Goal: Navigation & Orientation: Find specific page/section

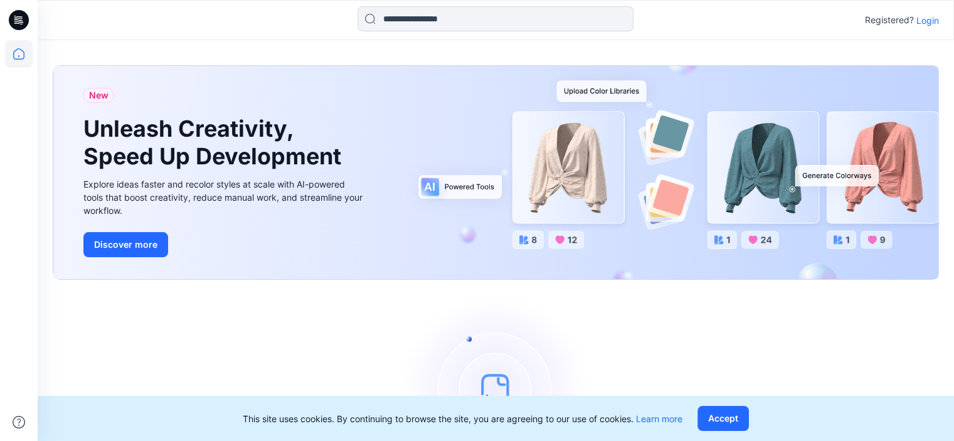
click at [940, 22] on div "Registered? Login" at bounding box center [496, 20] width 916 height 28
click at [925, 17] on p "Login" at bounding box center [927, 20] width 23 height 13
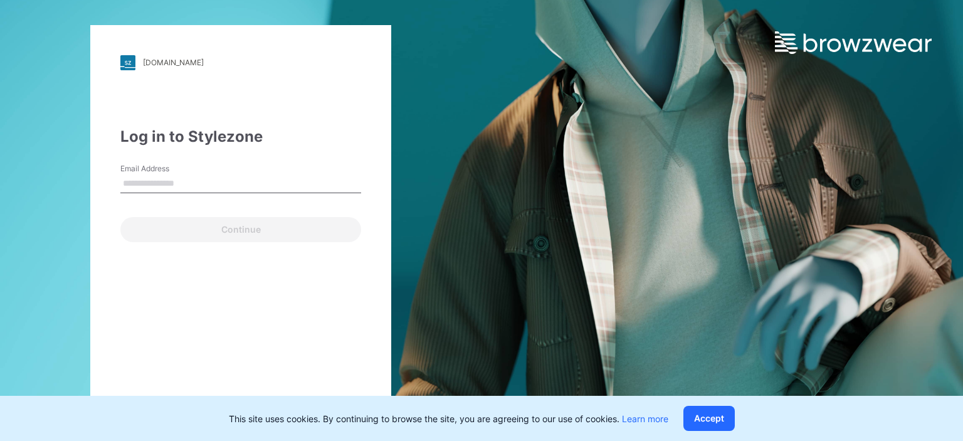
type input "**********"
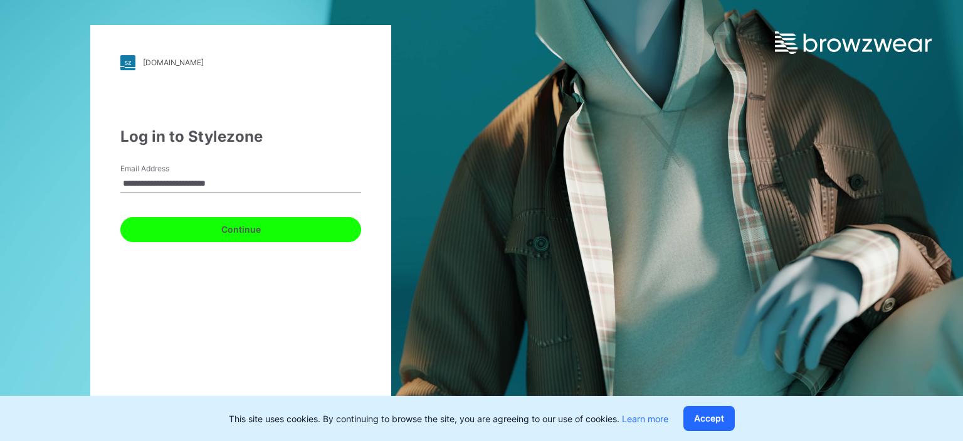
click at [226, 230] on button "Continue" at bounding box center [240, 229] width 241 height 25
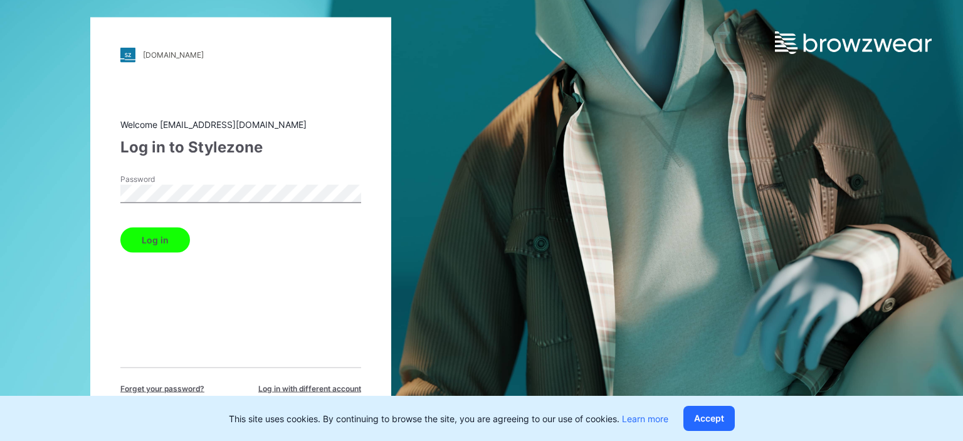
click at [166, 252] on button "Log in" at bounding box center [155, 239] width 70 height 25
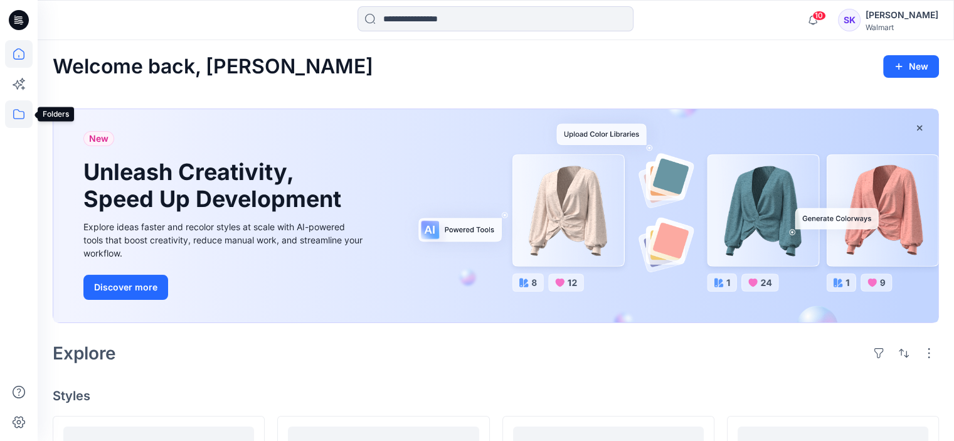
click at [18, 112] on icon at bounding box center [19, 114] width 28 height 28
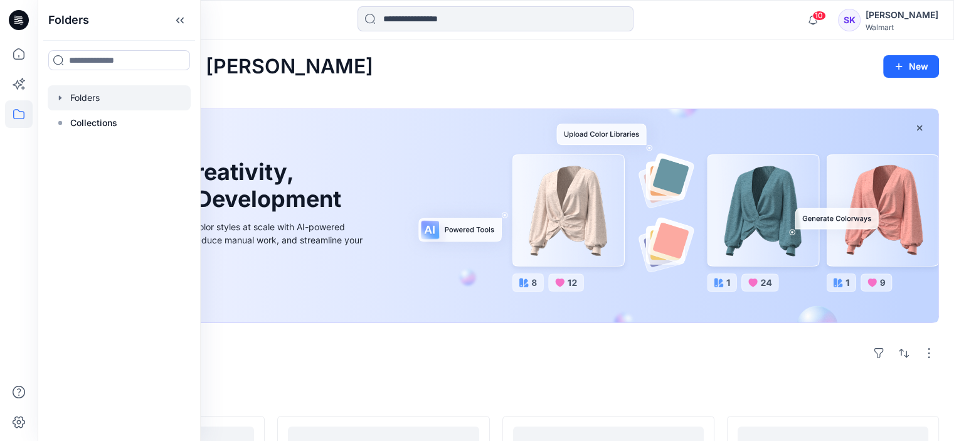
click at [95, 99] on div at bounding box center [119, 97] width 143 height 25
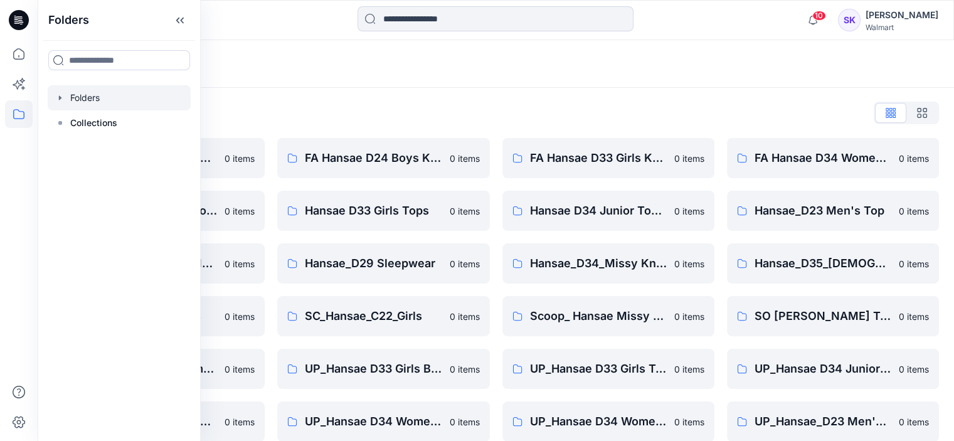
click at [699, 88] on div "Folders List FA Hansae D23 Mens Knits 0 items Hansae D33 Girls Bottoms 0 items …" at bounding box center [496, 299] width 916 height 422
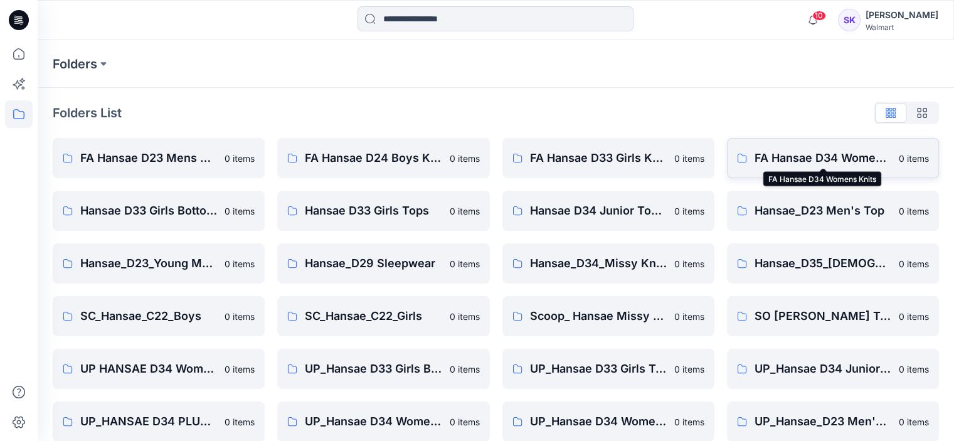
click at [815, 156] on p "FA Hansae D34 Womens Knits" at bounding box center [823, 158] width 137 height 18
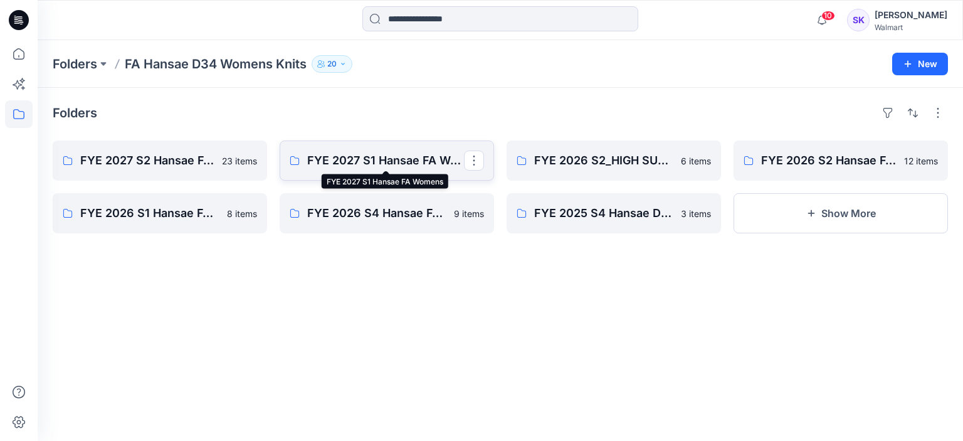
click at [403, 159] on p "FYE 2027 S1 Hansae FA Womens" at bounding box center [385, 161] width 157 height 18
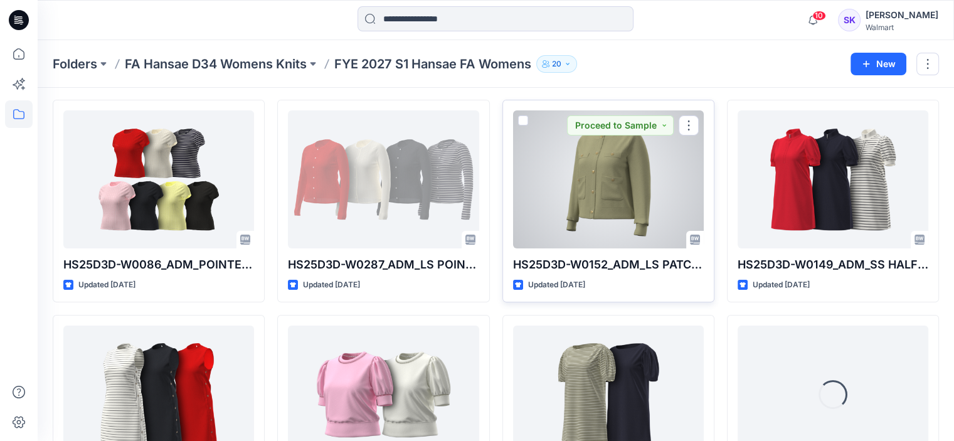
scroll to position [63, 0]
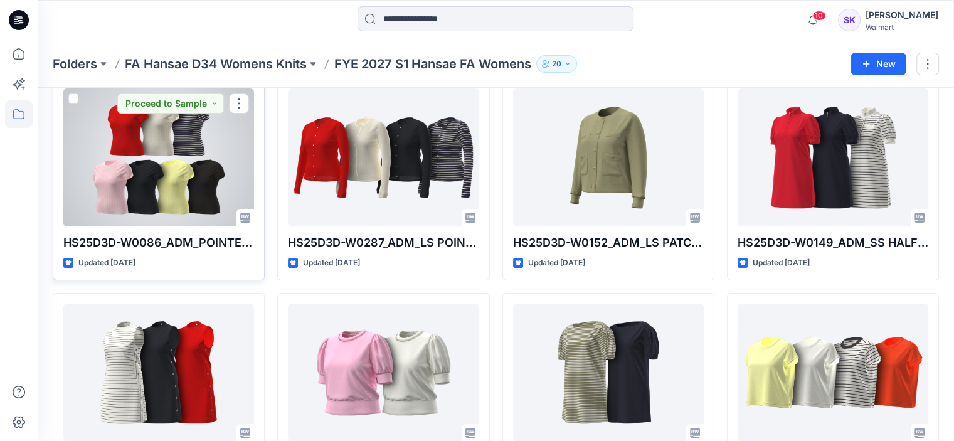
click at [154, 183] on div at bounding box center [158, 157] width 191 height 138
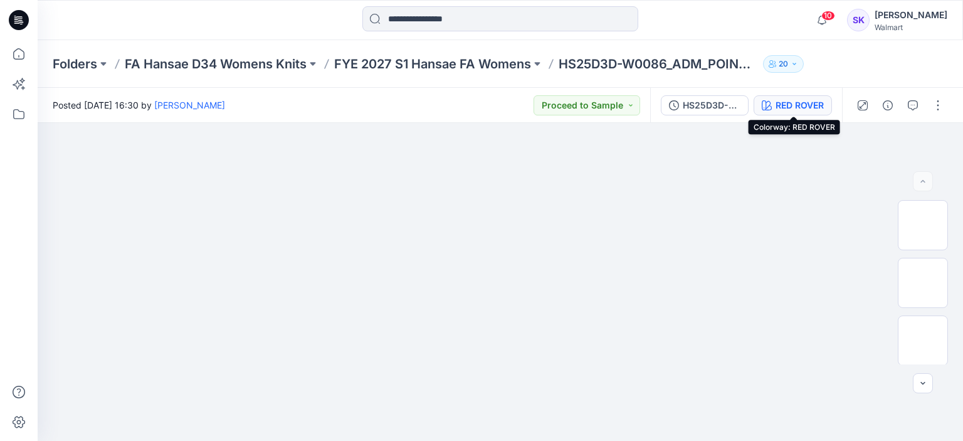
click at [810, 102] on div "RED ROVER" at bounding box center [800, 105] width 48 height 14
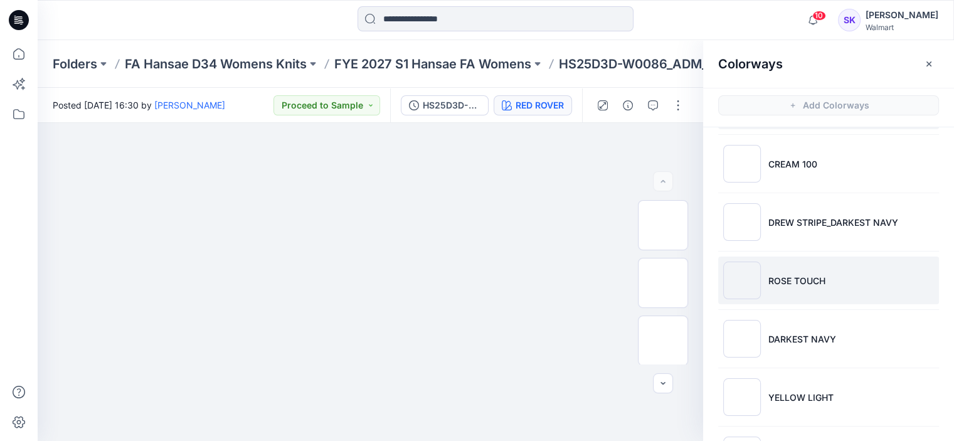
scroll to position [114, 0]
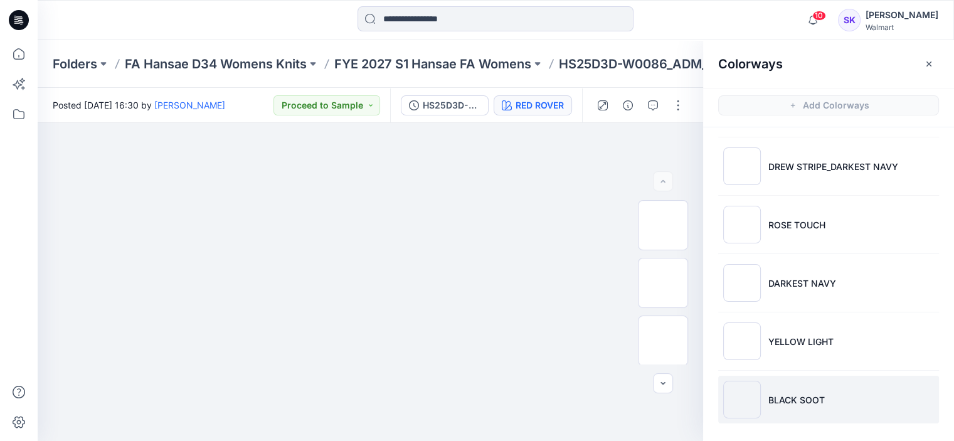
click at [780, 395] on p "BLACK SOOT" at bounding box center [796, 399] width 56 height 13
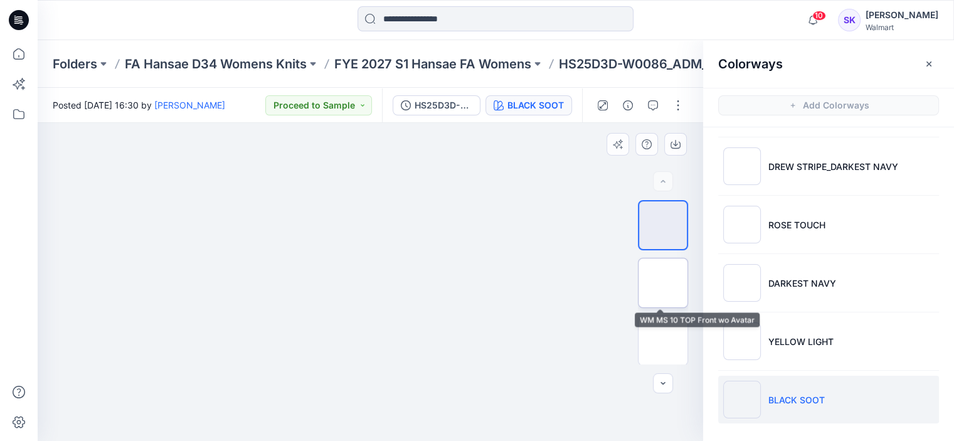
click at [663, 283] on img at bounding box center [663, 283] width 0 height 0
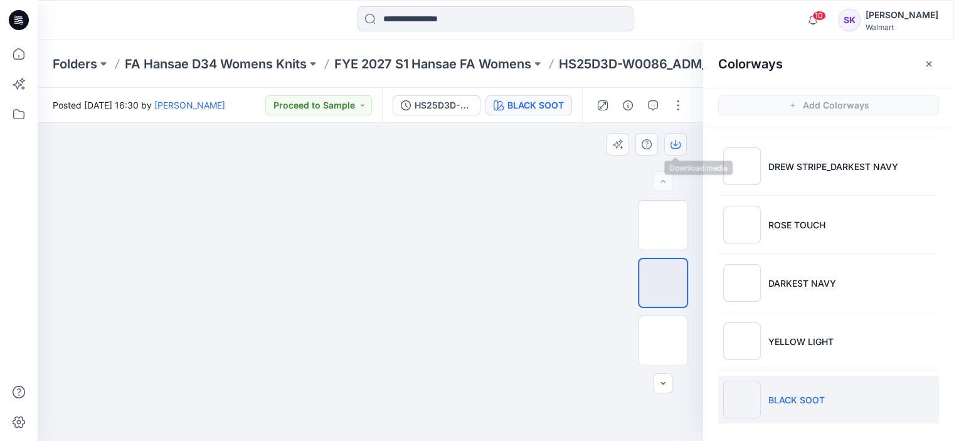
click at [673, 142] on icon "button" at bounding box center [676, 144] width 10 height 10
